Goal: Transaction & Acquisition: Purchase product/service

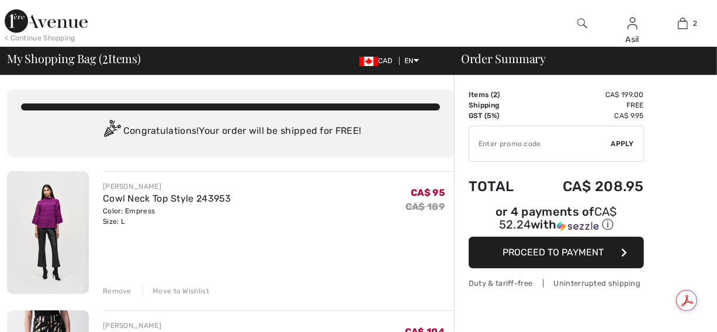
click at [540, 148] on input "TEXT" at bounding box center [540, 143] width 142 height 35
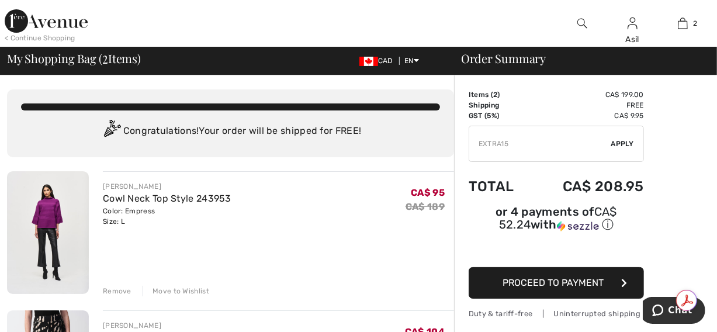
type input "EXTRA15"
click at [629, 145] on span "Apply" at bounding box center [622, 143] width 23 height 11
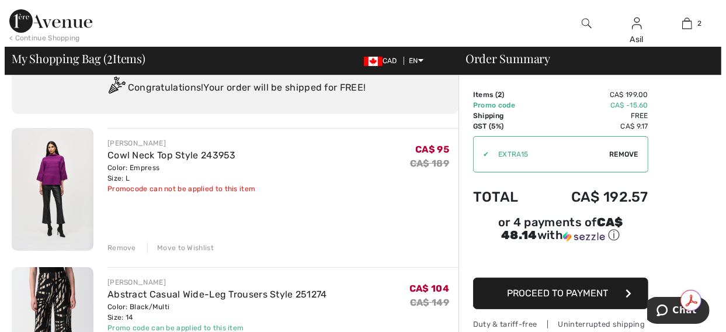
scroll to position [21, 0]
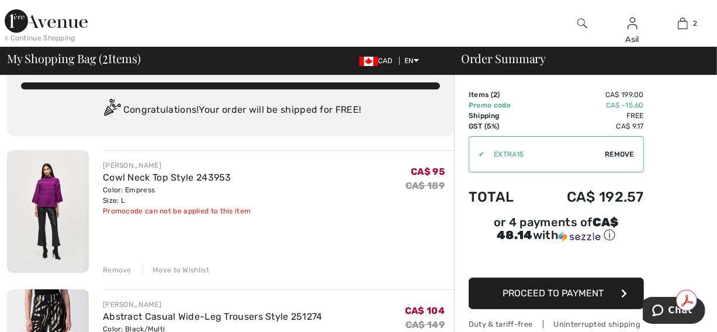
click at [120, 268] on div "Remove" at bounding box center [117, 270] width 29 height 11
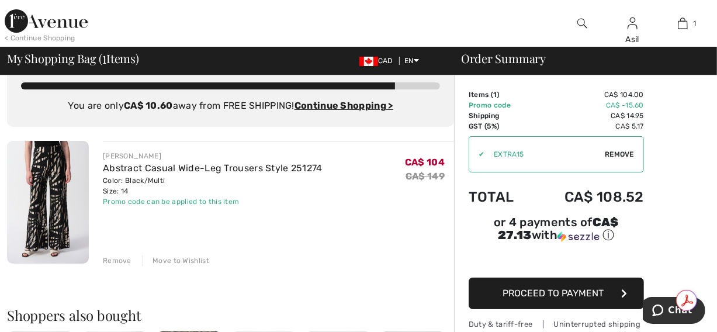
click at [581, 25] on img at bounding box center [582, 23] width 10 height 14
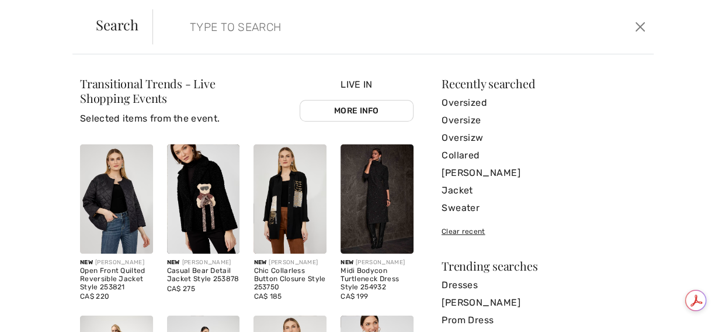
paste input "253015"
type input "253015"
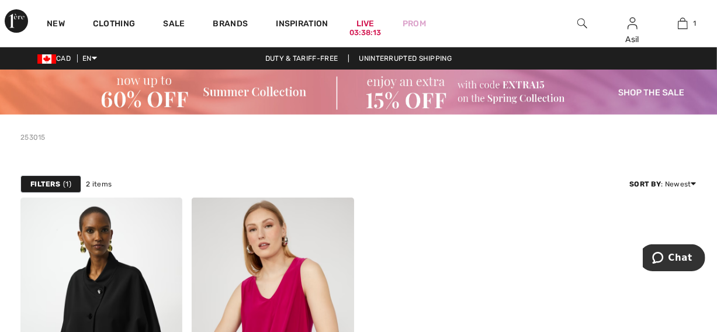
click at [121, 227] on img at bounding box center [101, 318] width 162 height 243
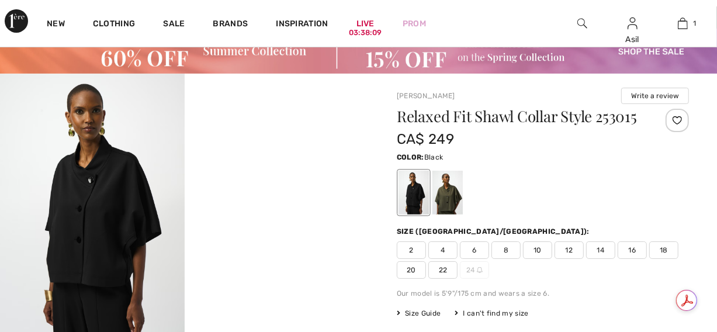
click at [625, 247] on span "16" at bounding box center [632, 250] width 29 height 18
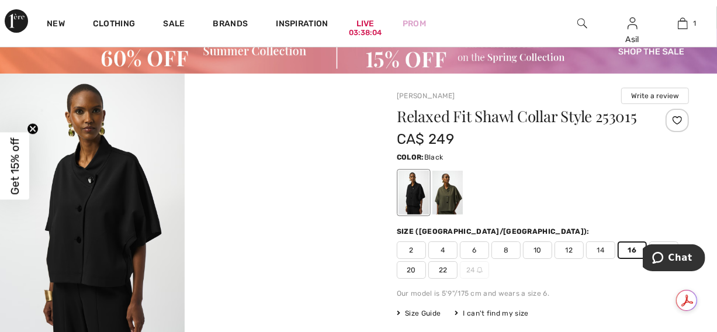
click at [602, 248] on span "14" at bounding box center [600, 250] width 29 height 18
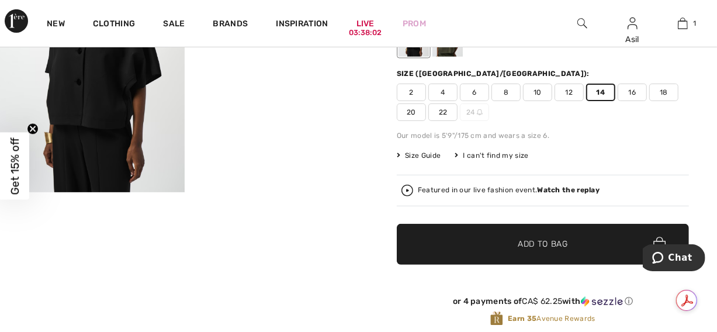
scroll to position [200, 0]
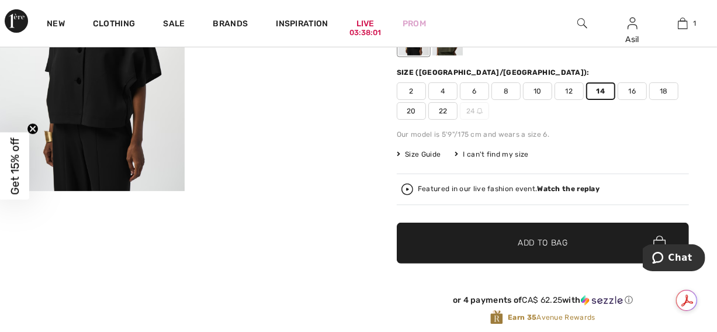
click at [547, 241] on span "Add to Bag" at bounding box center [543, 243] width 50 height 12
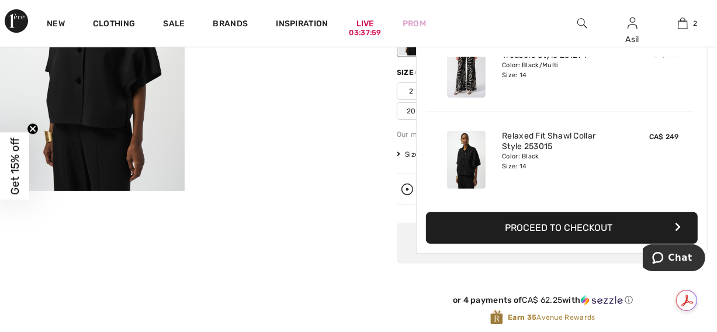
scroll to position [0, 0]
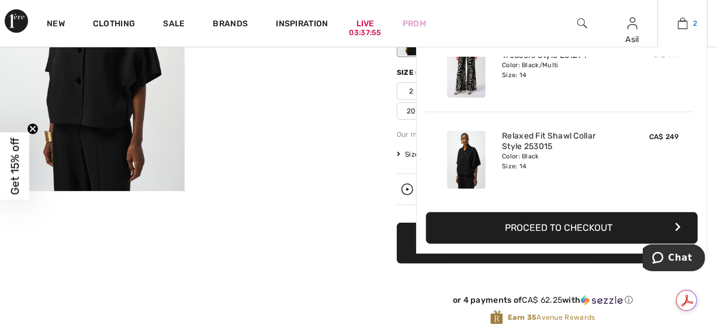
click at [694, 20] on span "2" at bounding box center [696, 23] width 4 height 11
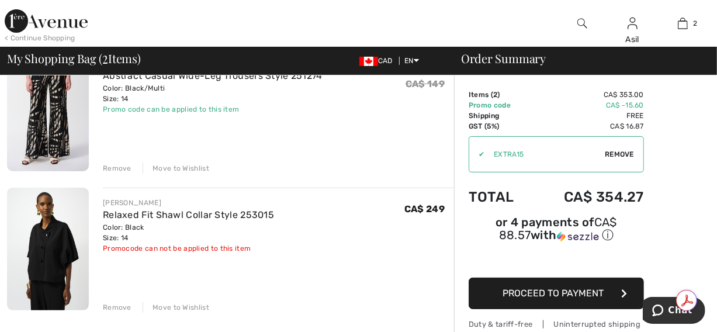
scroll to position [129, 0]
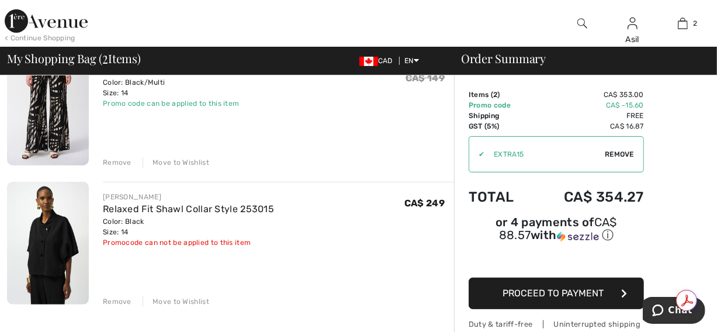
click at [119, 300] on div "Remove" at bounding box center [117, 301] width 29 height 11
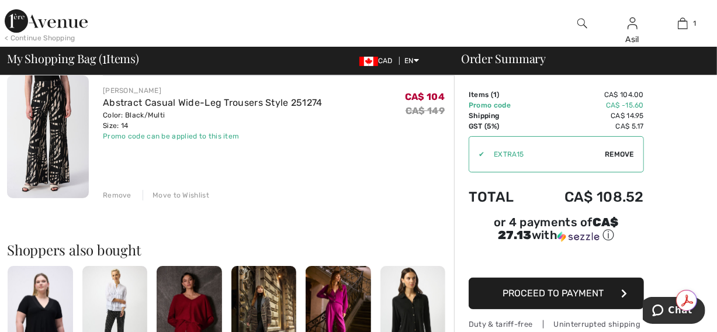
scroll to position [0, 0]
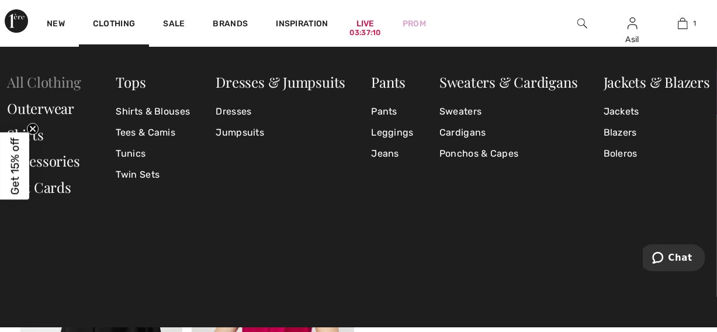
click at [39, 86] on link "All Clothing" at bounding box center [44, 81] width 74 height 19
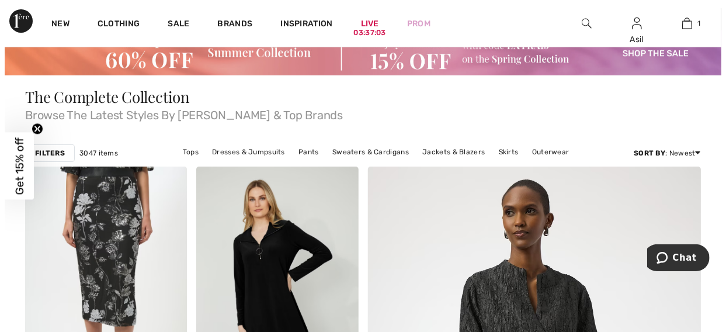
scroll to position [35, 0]
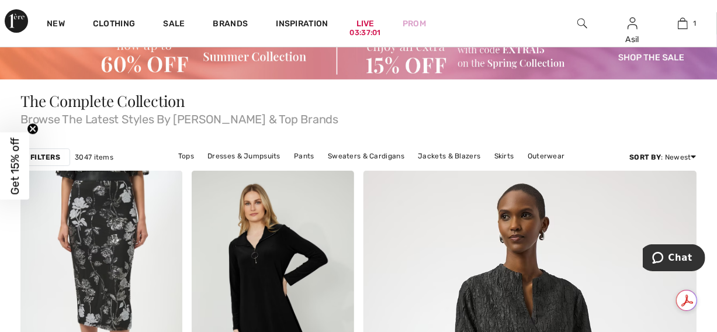
click at [61, 158] on div "Filters" at bounding box center [45, 157] width 50 height 18
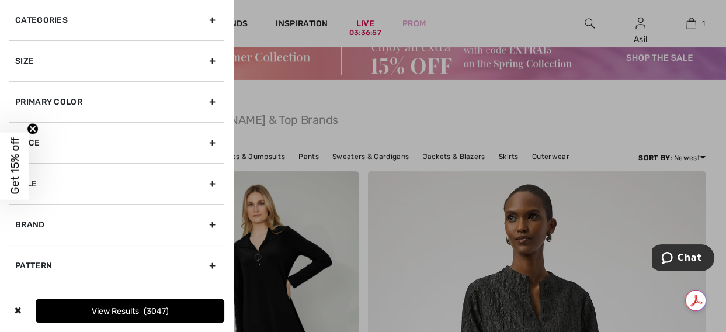
click at [113, 111] on div "Primary Color" at bounding box center [116, 101] width 215 height 41
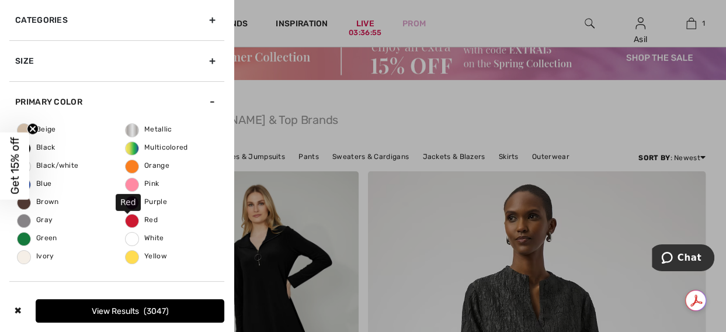
click at [127, 216] on span "Red" at bounding box center [142, 220] width 32 height 8
click at [0, 0] on input "Red" at bounding box center [0, 0] width 0 height 0
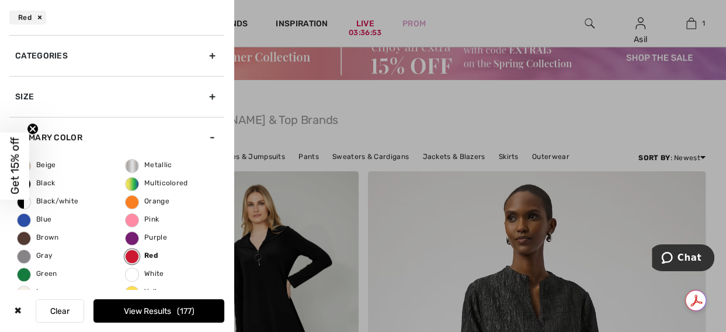
click at [156, 316] on button "View Results 177" at bounding box center [158, 310] width 131 height 23
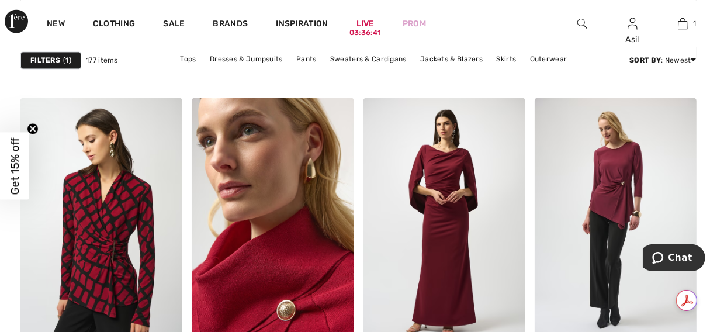
scroll to position [1441, 0]
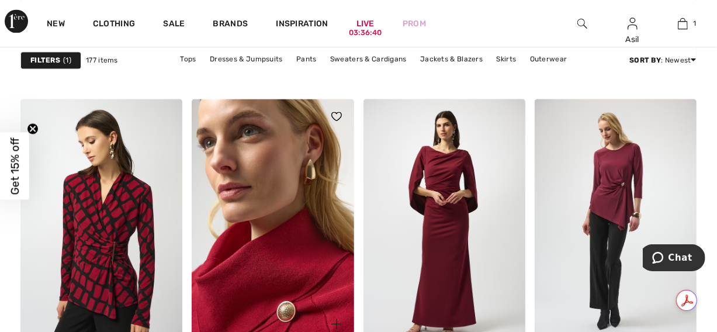
drag, startPoint x: 0, startPoint y: 0, endPoint x: 290, endPoint y: 261, distance: 390.1
click at [290, 261] on img at bounding box center [273, 220] width 162 height 243
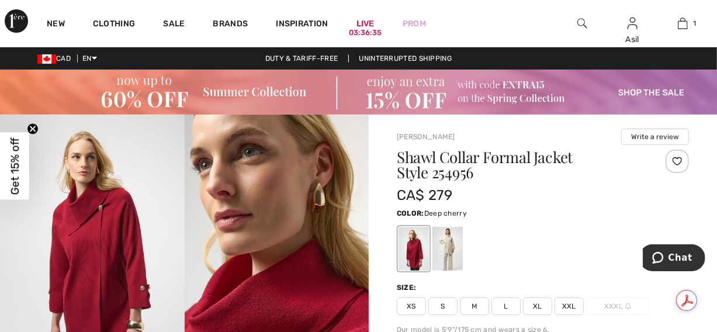
click at [534, 314] on span "XL" at bounding box center [537, 306] width 29 height 18
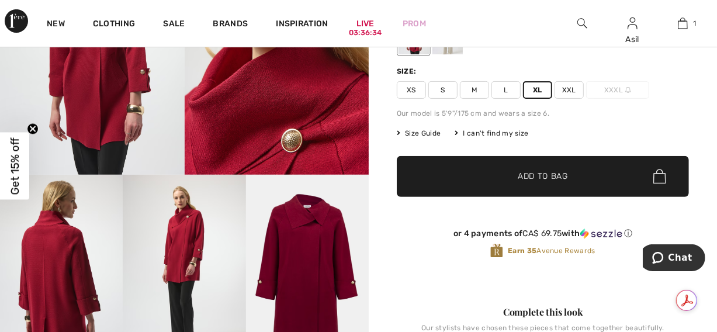
scroll to position [226, 0]
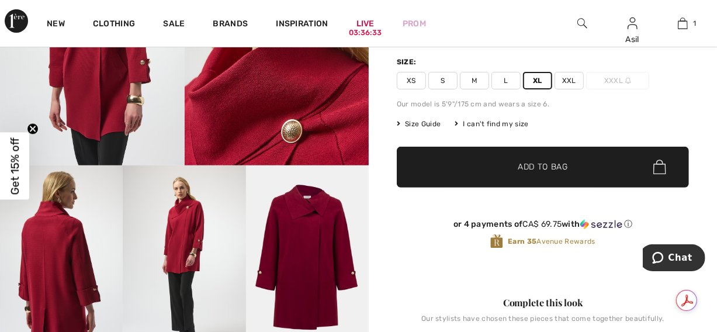
click at [541, 181] on span "✔ Added to Bag Add to Bag" at bounding box center [543, 167] width 292 height 41
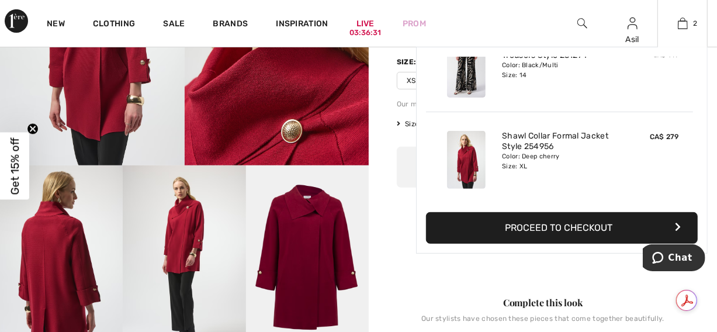
scroll to position [0, 0]
click at [550, 238] on button "Proceed to Checkout" at bounding box center [562, 228] width 272 height 32
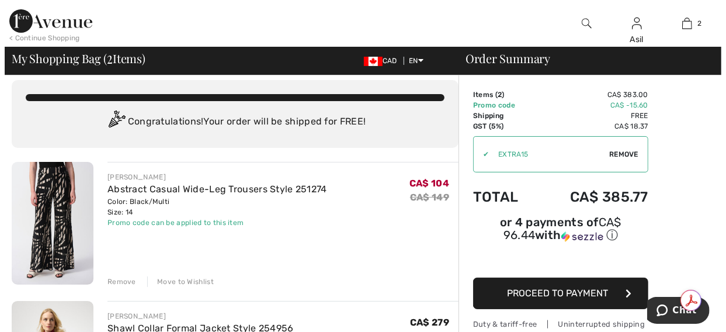
scroll to position [2, 0]
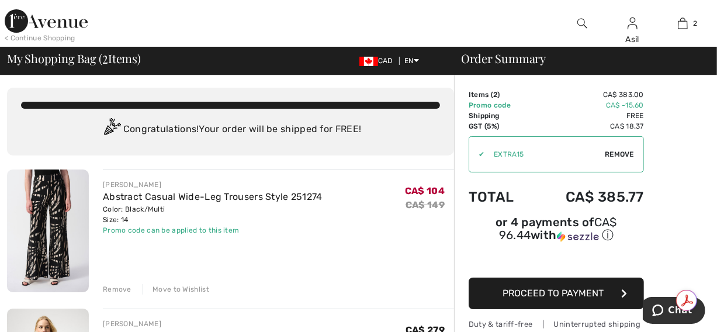
click at [119, 291] on div "Remove" at bounding box center [117, 289] width 29 height 11
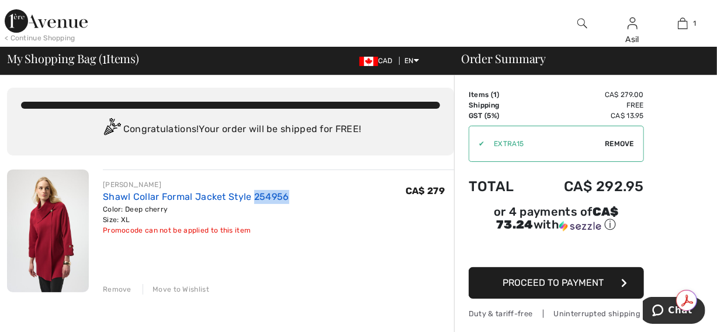
drag, startPoint x: 288, startPoint y: 192, endPoint x: 255, endPoint y: 197, distance: 33.7
click at [255, 197] on div "[PERSON_NAME] Shawl Collar Formal Jacket Style 254956 Color: Deep cherry Size: …" at bounding box center [278, 207] width 351 height 56
copy link "254956"
click at [581, 22] on img at bounding box center [582, 23] width 10 height 14
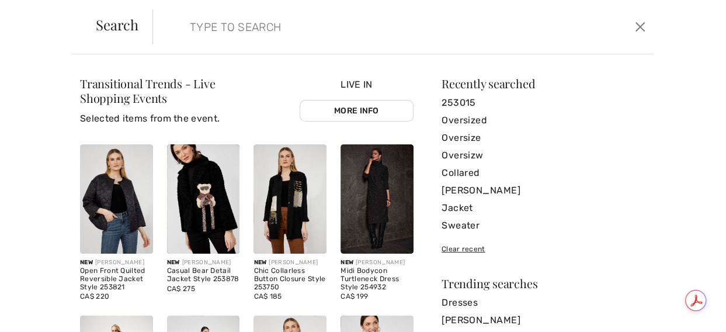
paste input "243954"
type input "243954"
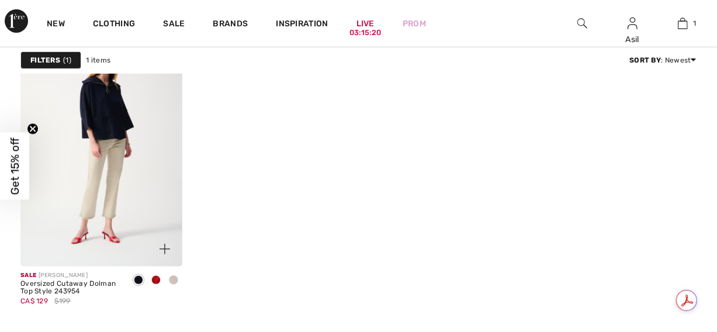
click at [133, 142] on img at bounding box center [101, 144] width 162 height 243
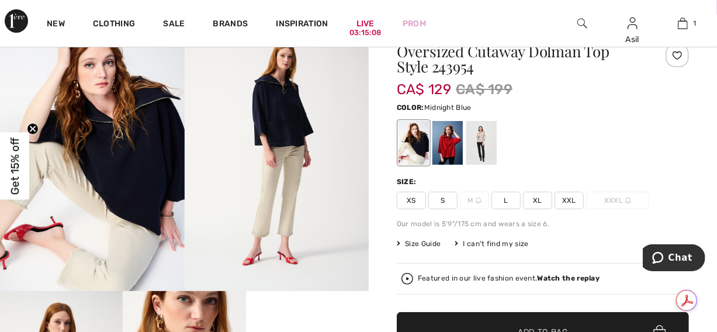
click at [455, 279] on div "Featured in our live fashion event. Watch the replay" at bounding box center [509, 279] width 182 height 8
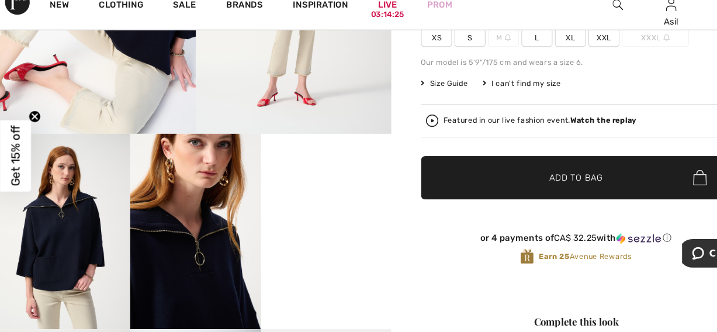
scroll to position [247, 0]
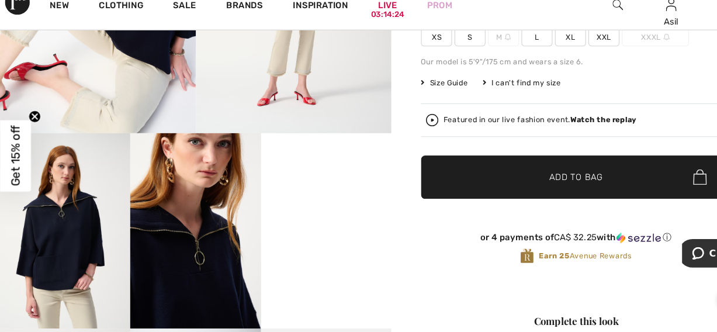
click at [297, 206] on video "Your browser does not support the video tag." at bounding box center [307, 174] width 123 height 61
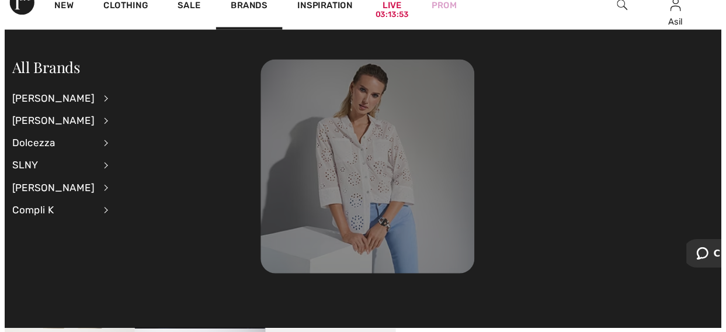
scroll to position [0, 0]
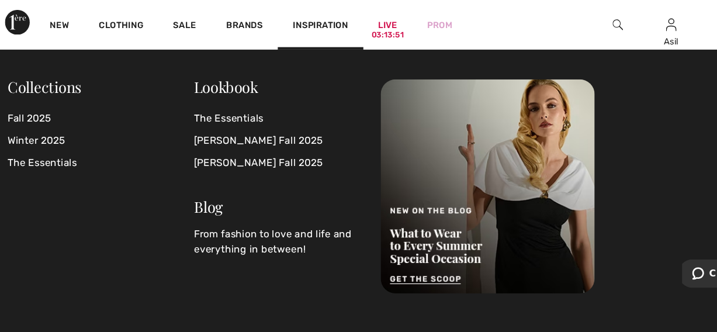
click at [585, 25] on img at bounding box center [582, 23] width 10 height 14
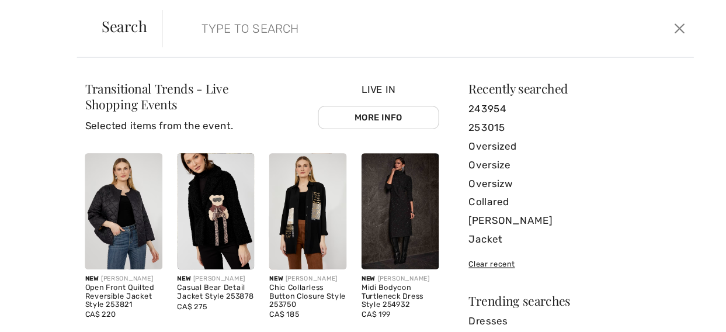
paste input "244935"
type input "244935"
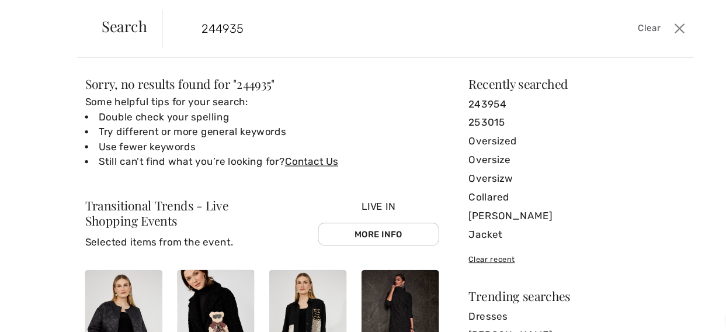
scroll to position [6, 0]
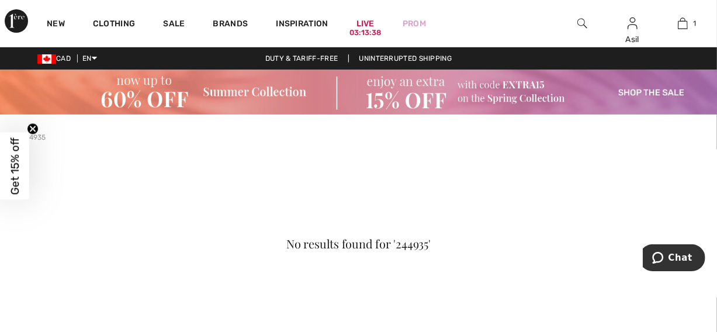
click at [582, 29] on img at bounding box center [582, 23] width 10 height 14
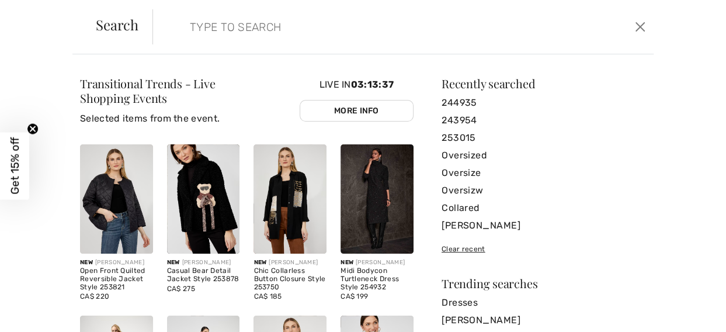
paste input "244935"
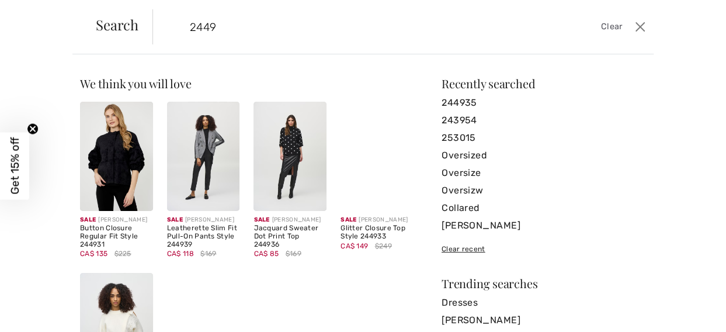
type input "2449"
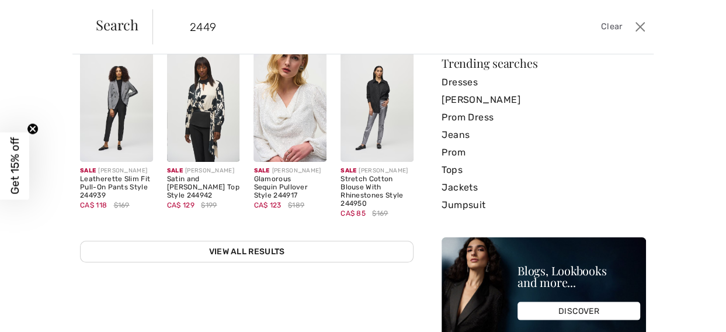
scroll to position [258, 0]
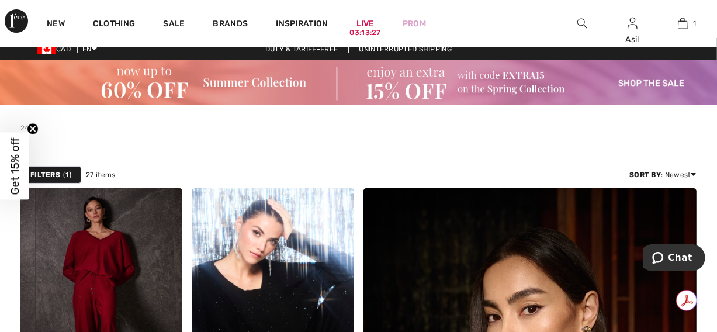
click at [582, 24] on img at bounding box center [582, 23] width 10 height 14
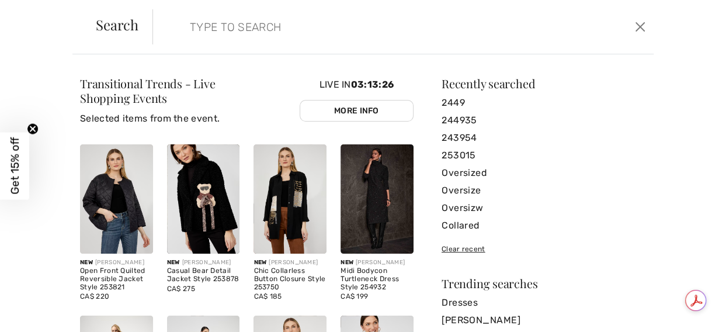
paste input "244935"
type input "24493"
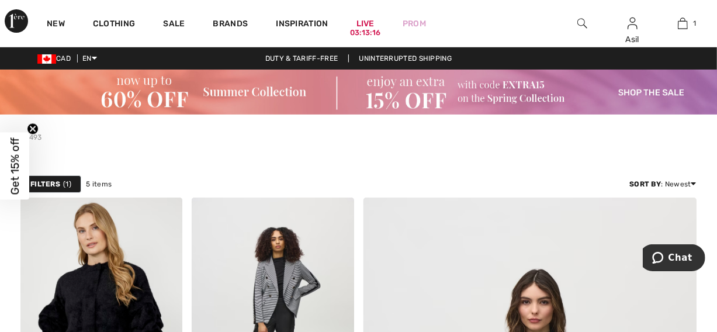
click at [583, 26] on img at bounding box center [582, 23] width 10 height 14
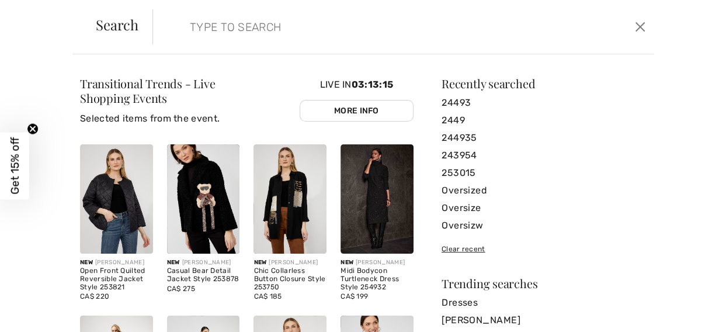
paste input "244935"
type input "244935"
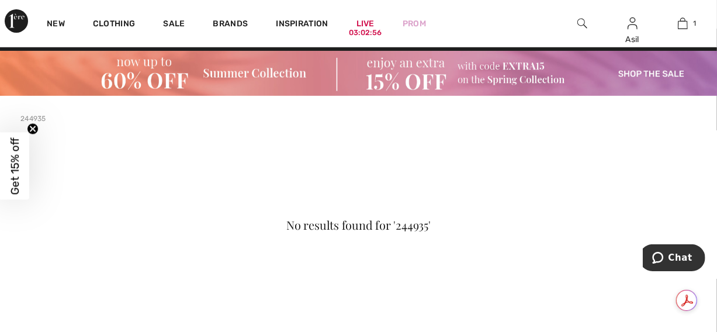
scroll to position [12, 0]
